Goal: Navigation & Orientation: Find specific page/section

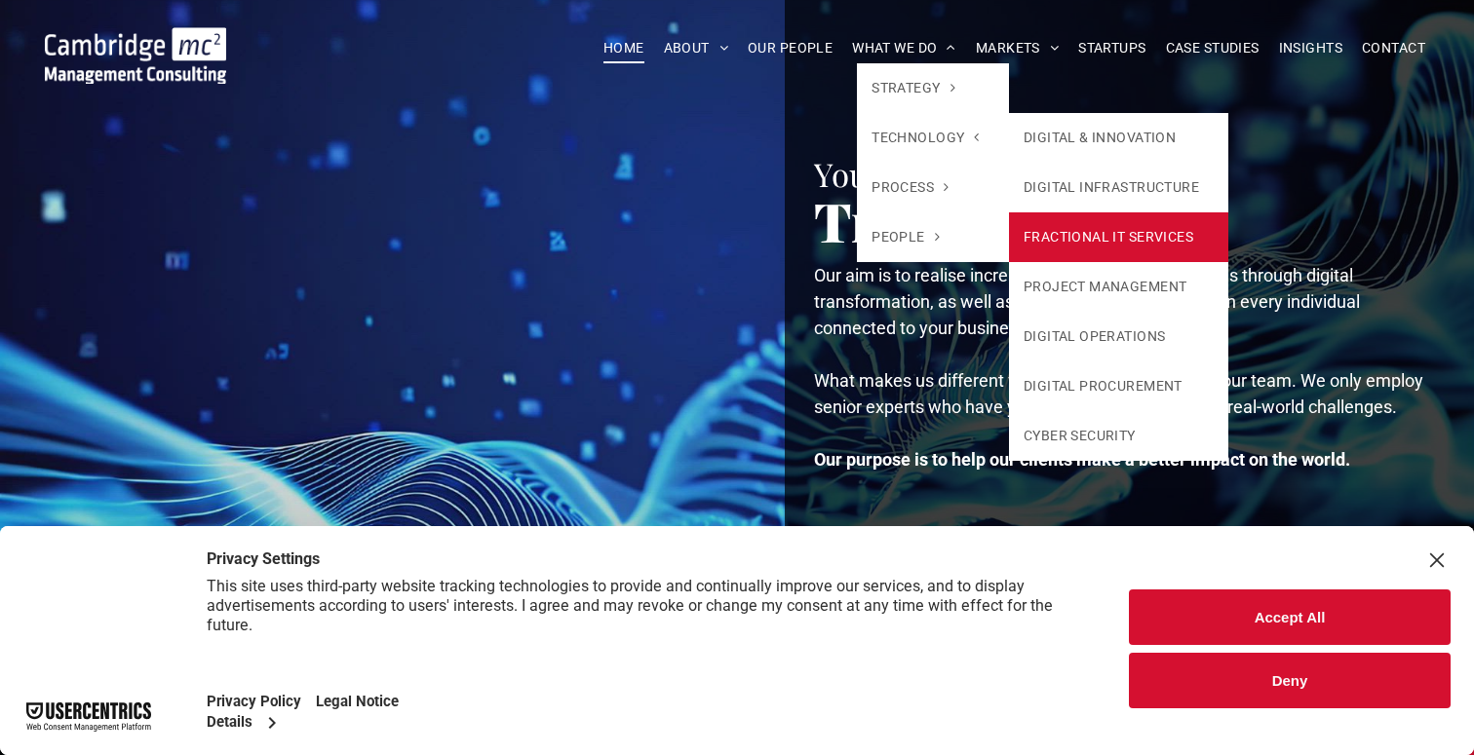
click at [1093, 240] on link "FRACTIONAL IT SERVICES" at bounding box center [1118, 237] width 219 height 50
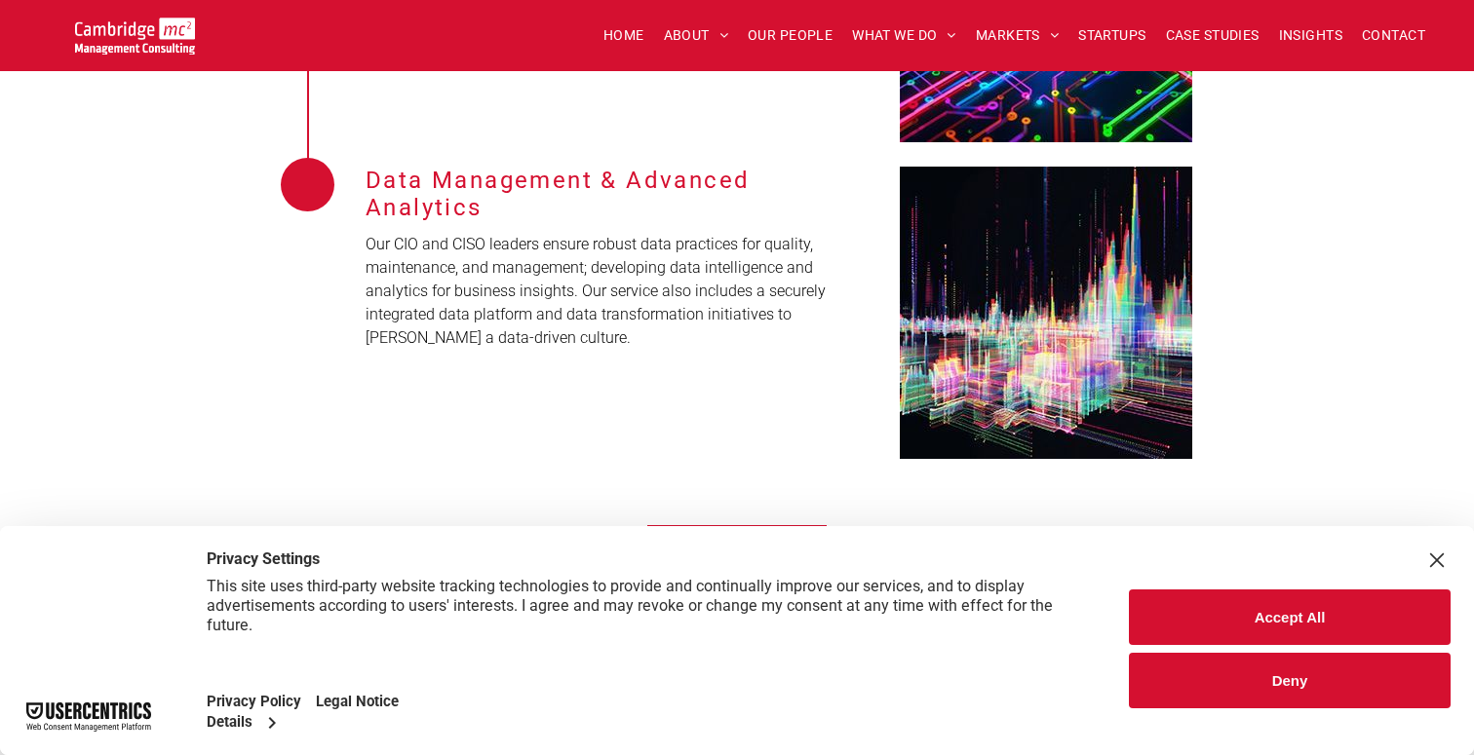
scroll to position [4217, 0]
